Goal: Use online tool/utility: Utilize a website feature to perform a specific function

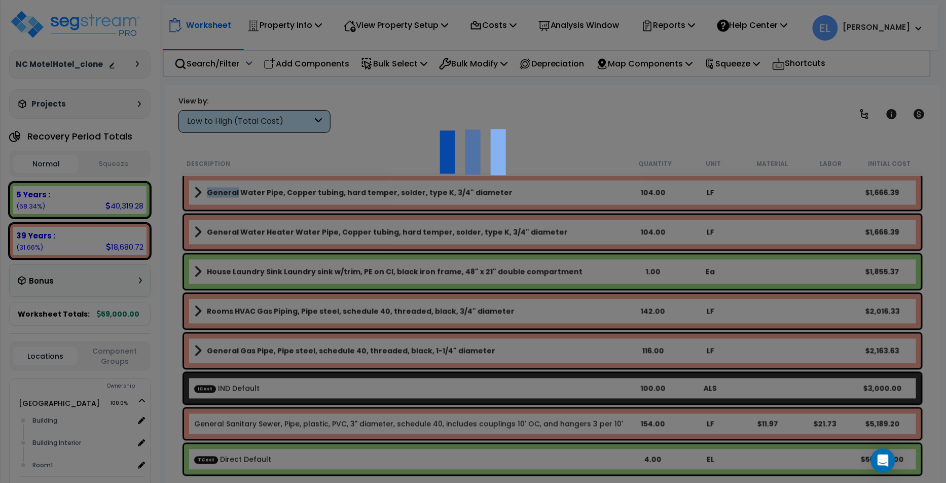
select select "44158725"
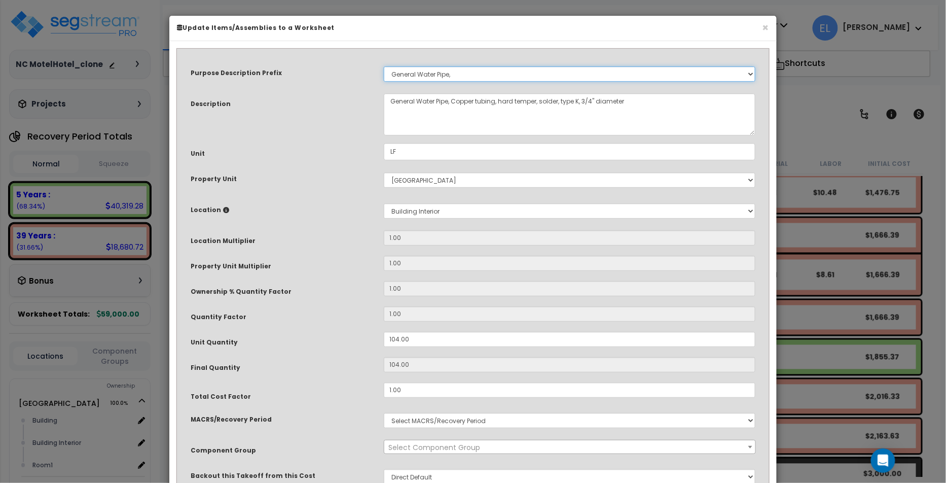
click at [395, 70] on select "Select A/V System A/V System Equipment A/V System Equipment Electric A/V System…" at bounding box center [570, 73] width 372 height 15
click at [400, 72] on select "Select A/V System A/V System Equipment A/V System Equipment Electric A/V System…" at bounding box center [570, 73] width 372 height 15
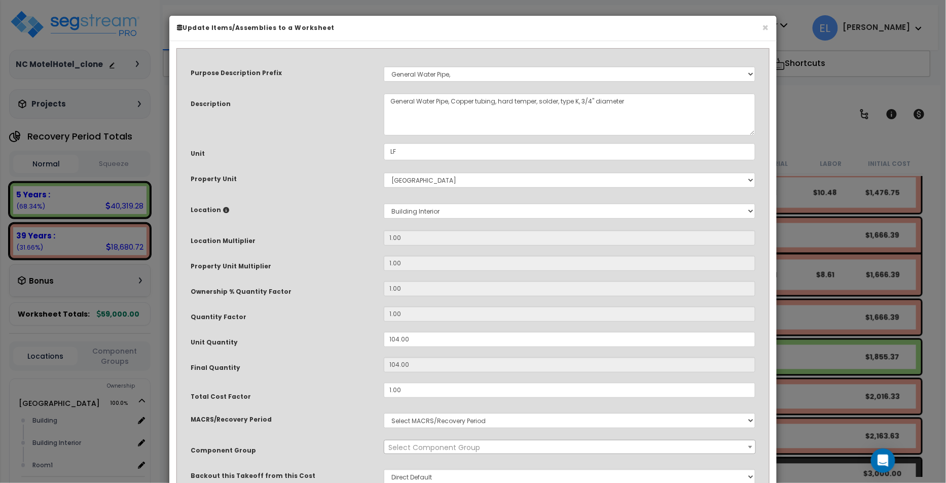
click at [117, 0] on html "We are Building your Property. So please grab a coffee and let us do the heavy …" at bounding box center [473, 197] width 946 height 483
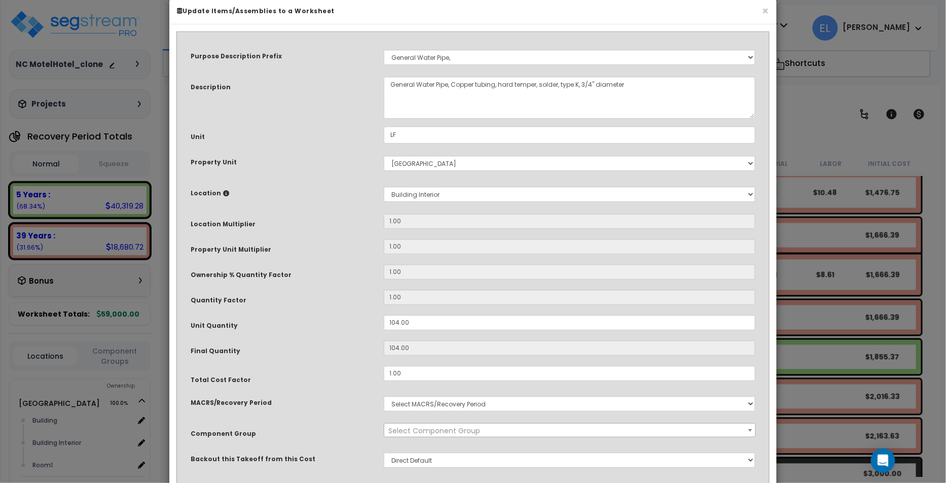
scroll to position [0, 0]
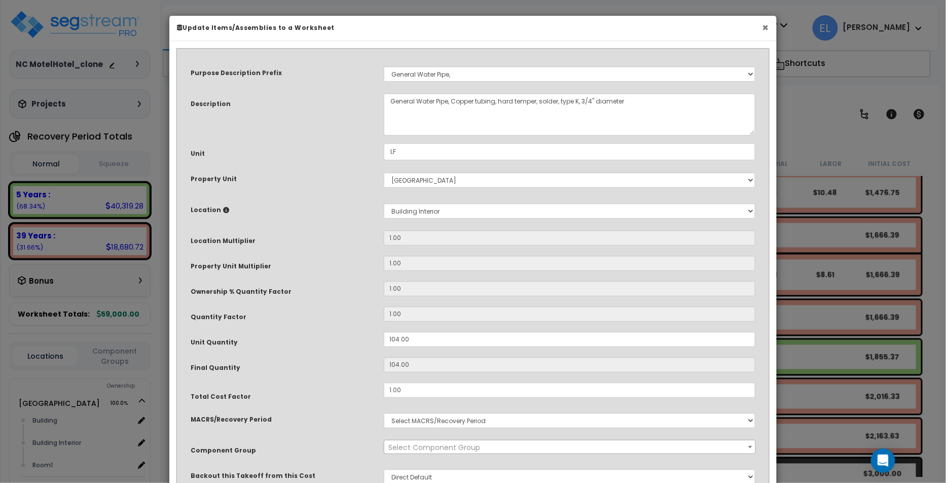
click at [764, 31] on button "×" at bounding box center [766, 27] width 7 height 11
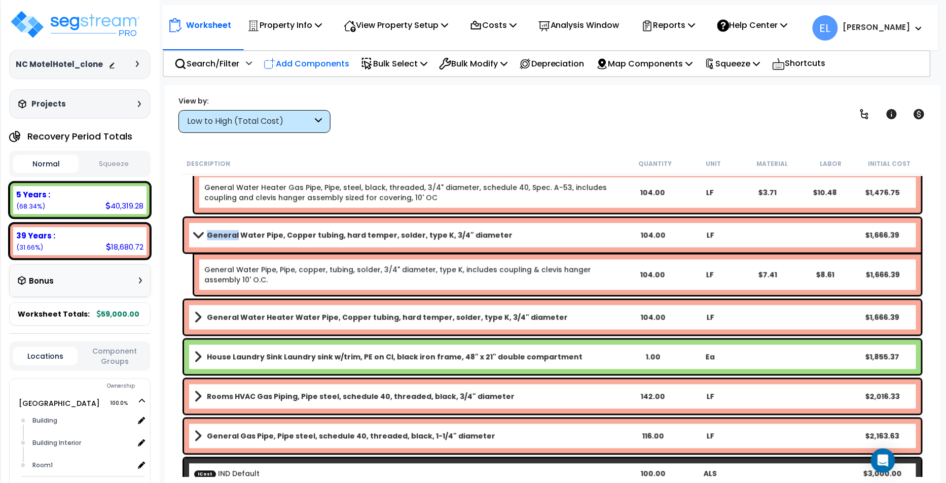
click at [305, 55] on div "Add Components" at bounding box center [306, 64] width 97 height 24
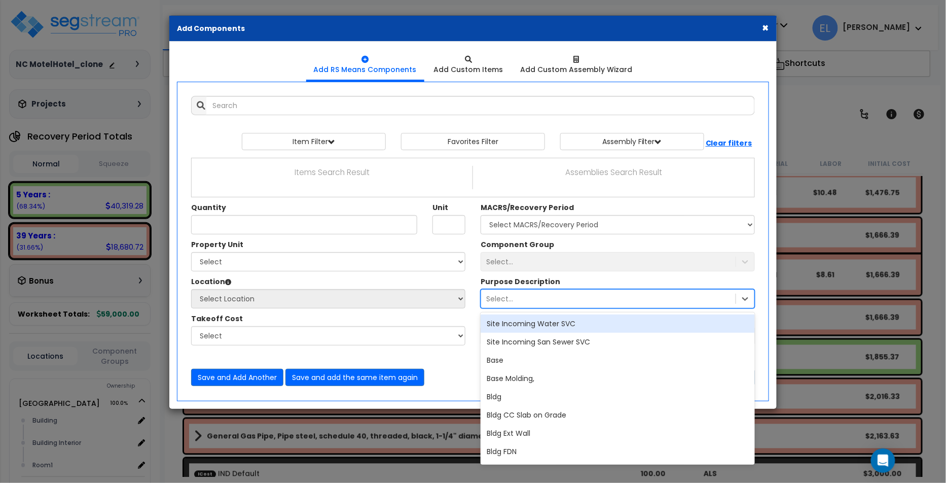
click at [507, 300] on div "Select..." at bounding box center [499, 299] width 27 height 10
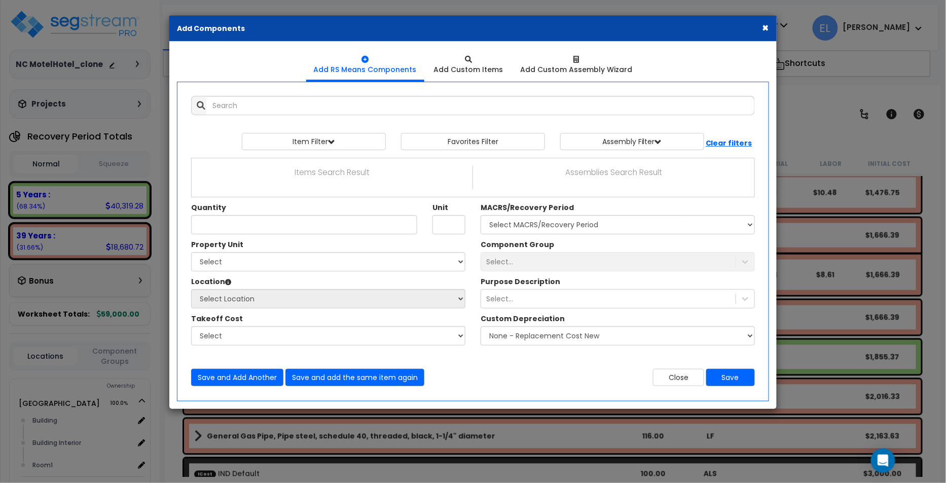
click at [764, 25] on button "×" at bounding box center [766, 27] width 7 height 11
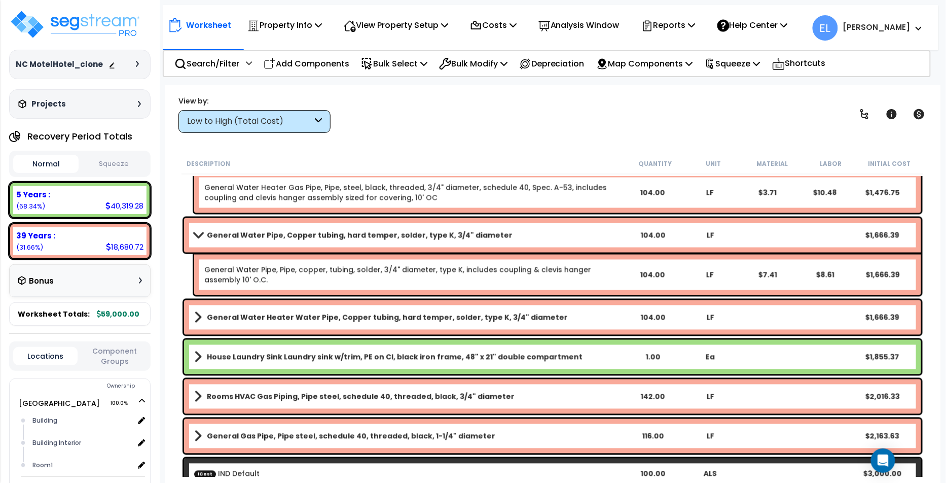
click at [342, 266] on link "General Water Pipe, Pipe, copper, tubing, solder, 3/4" diameter, type K, includ…" at bounding box center [413, 275] width 419 height 20
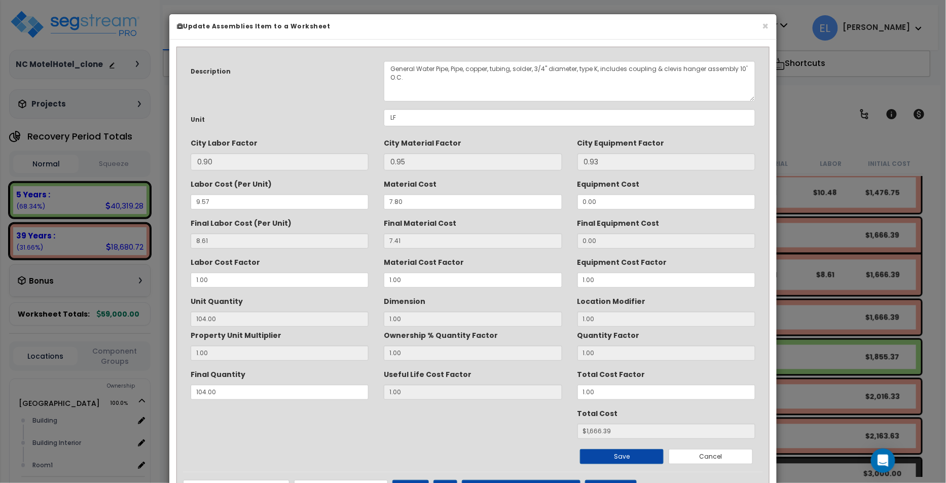
scroll to position [2, 0]
click at [767, 25] on button "×" at bounding box center [766, 25] width 7 height 11
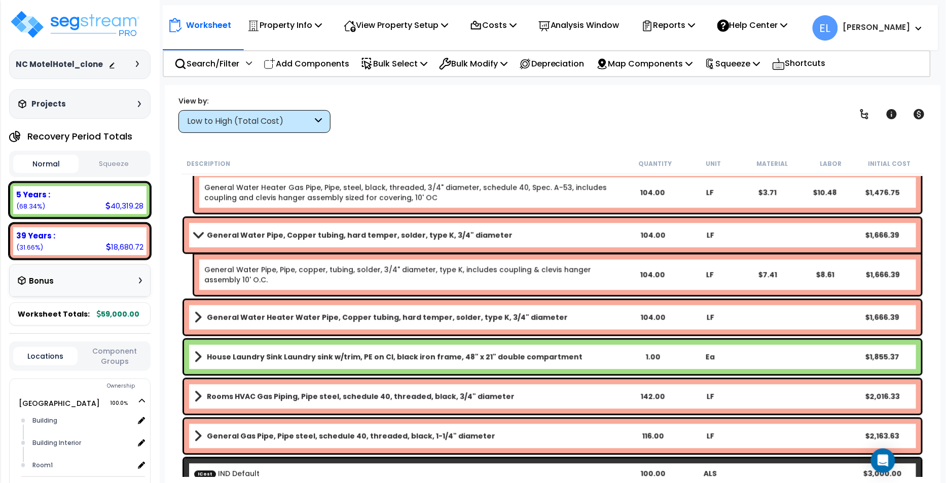
click at [314, 234] on b "General Water Pipe, Copper tubing, hard temper, solder, type K, 3/4" diameter" at bounding box center [360, 235] width 306 height 10
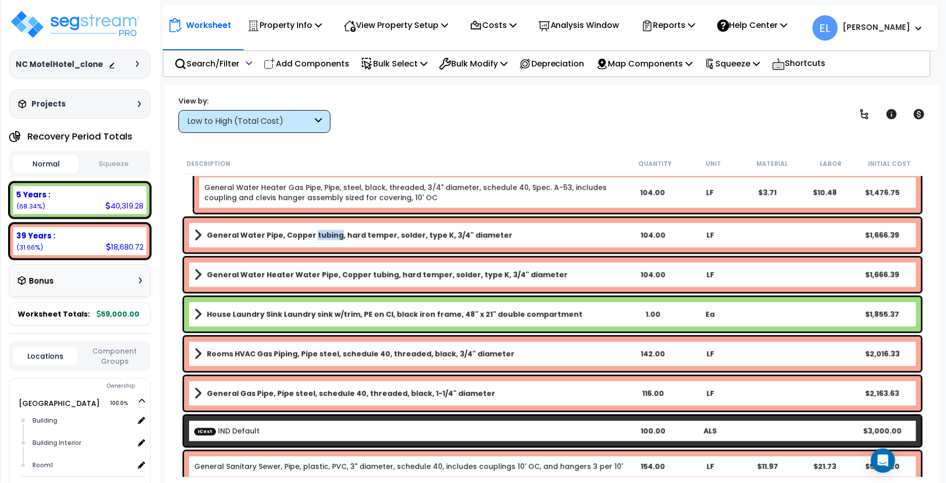
click at [314, 234] on b "General Water Pipe, Copper tubing, hard temper, solder, type K, 3/4" diameter" at bounding box center [360, 235] width 306 height 10
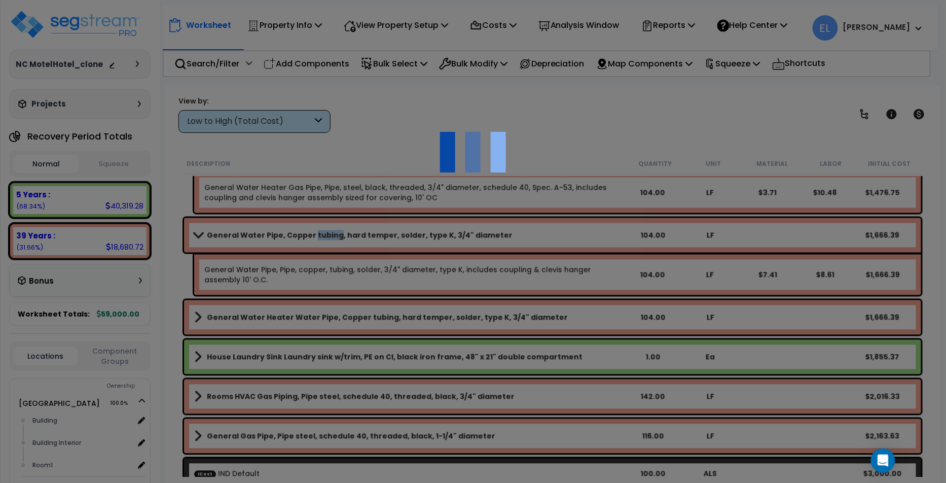
select select "44158725"
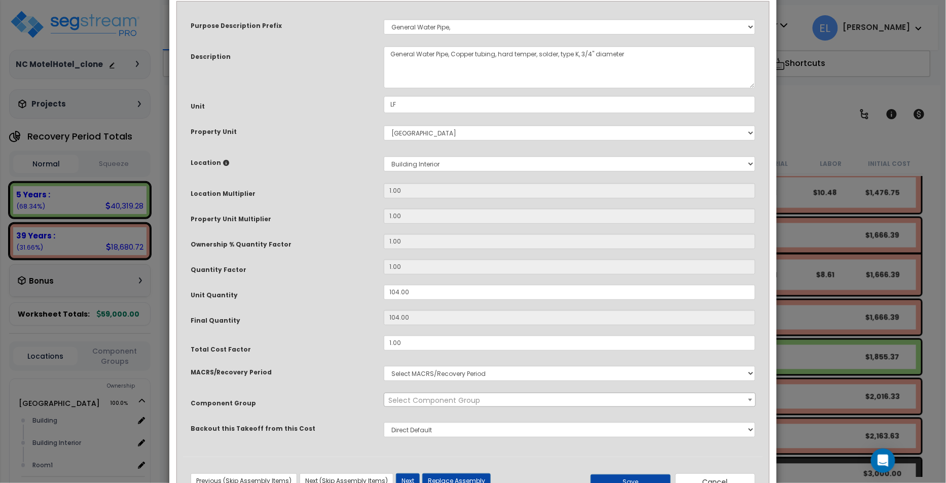
scroll to position [84, 0]
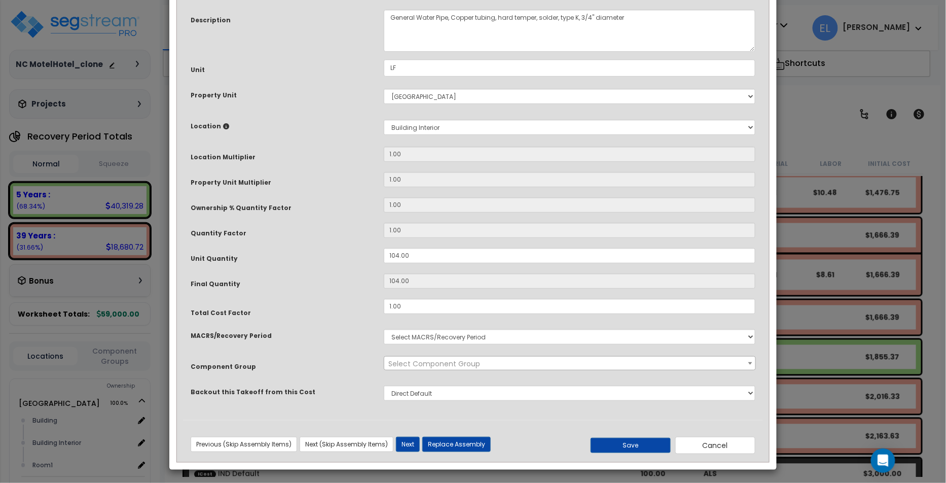
click at [687, 363] on span "Select Component Group" at bounding box center [569, 364] width 371 height 14
click at [685, 363] on span "Select Component Group" at bounding box center [569, 364] width 371 height 14
click at [677, 339] on select "Select MACRS/Recovery Period" at bounding box center [570, 336] width 372 height 15
click at [360, 325] on div "MACRS/Recovery Period" at bounding box center [279, 334] width 193 height 18
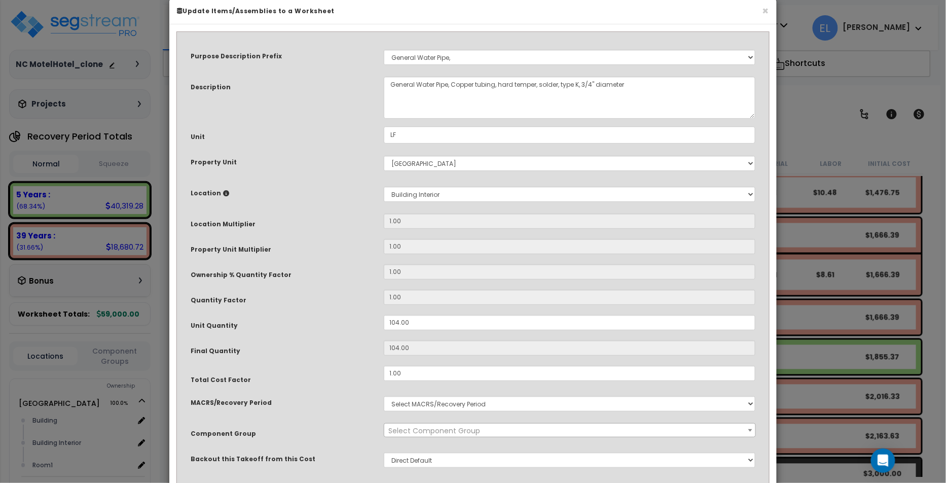
scroll to position [16, 0]
click at [652, 54] on select "Select A/V System A/V System Equipment A/V System Equipment Electric A/V System…" at bounding box center [570, 58] width 372 height 15
